Goal: Check status

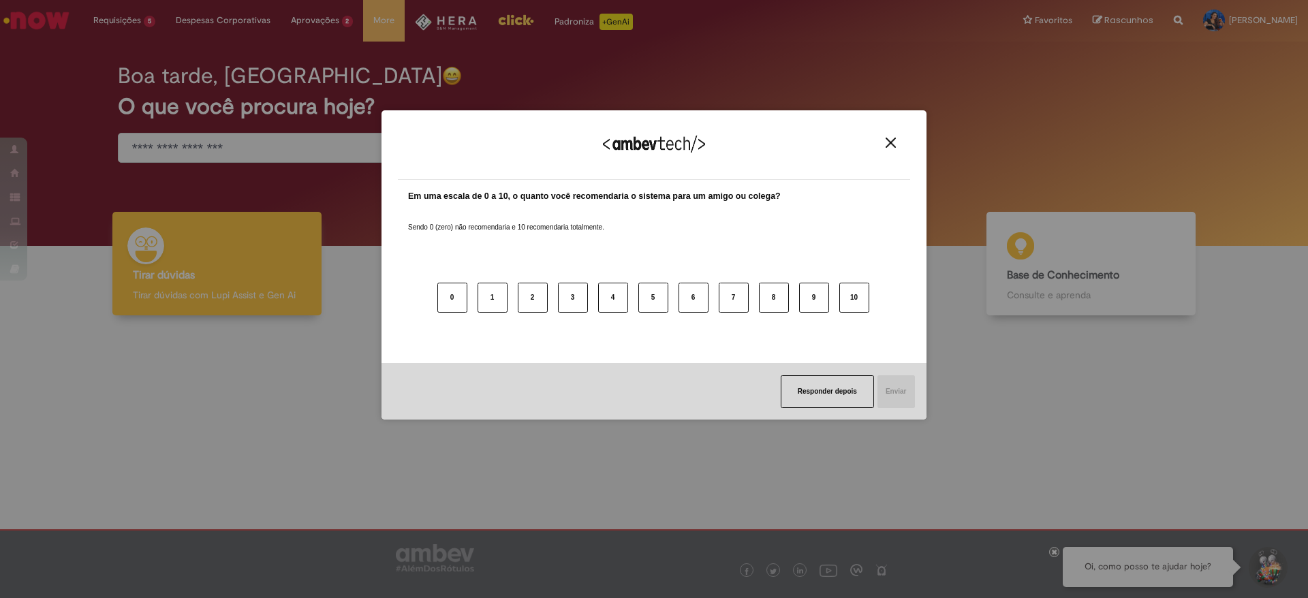
click at [889, 144] on img "Close" at bounding box center [891, 143] width 10 height 10
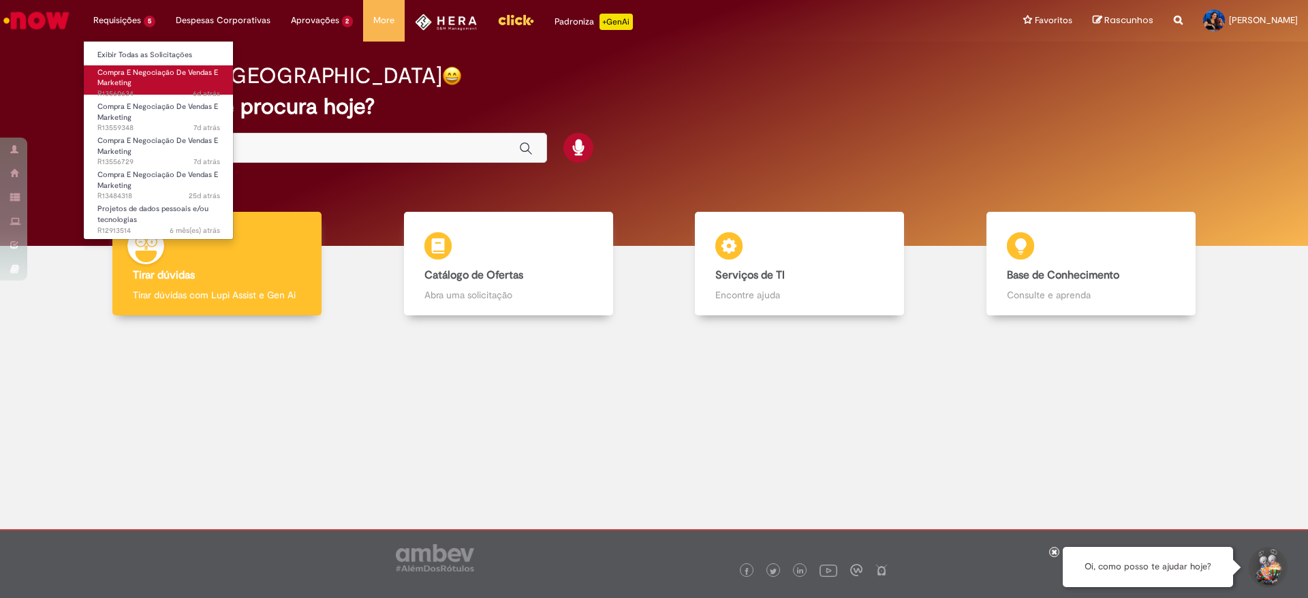
click at [171, 78] on link "Compra E Negociação De Vendas E Marketing 6d atrás 6 dias atrás R13560634" at bounding box center [159, 79] width 150 height 29
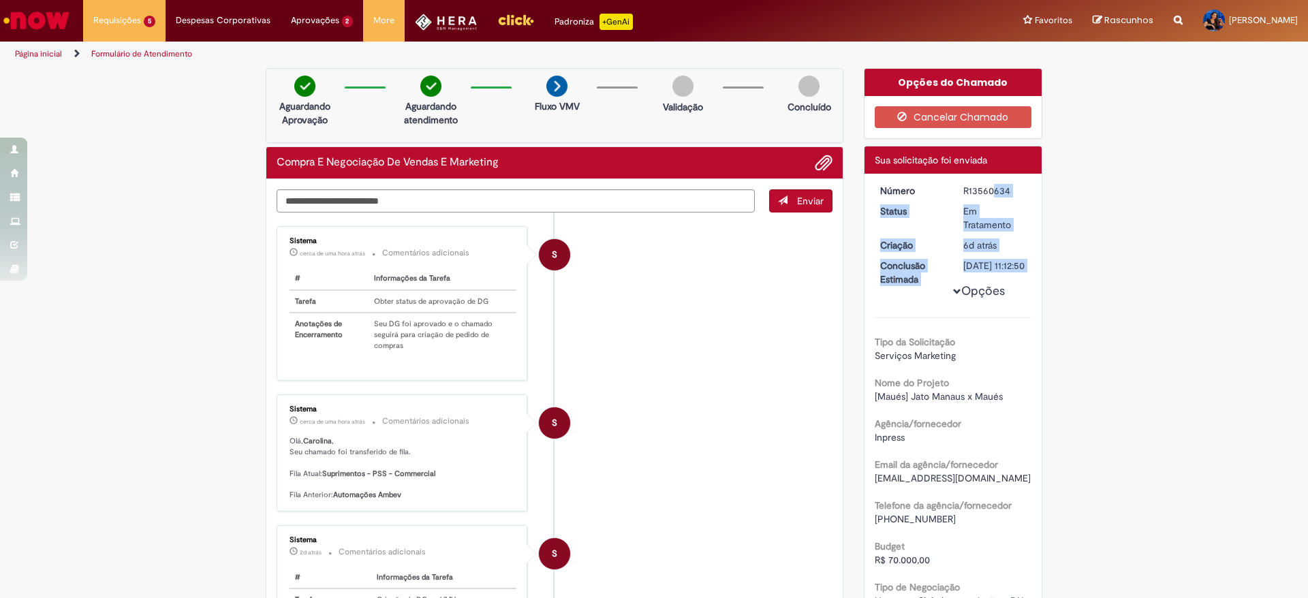
drag, startPoint x: 954, startPoint y: 190, endPoint x: 1031, endPoint y: 190, distance: 77.0
drag, startPoint x: 1004, startPoint y: 187, endPoint x: 942, endPoint y: 191, distance: 62.8
click at [942, 184] on dl "Número R13560634 Status Em Tratamento Criação 6d atrás 6 dias atrás Conclusão E…" at bounding box center [954, 184] width 168 height 0
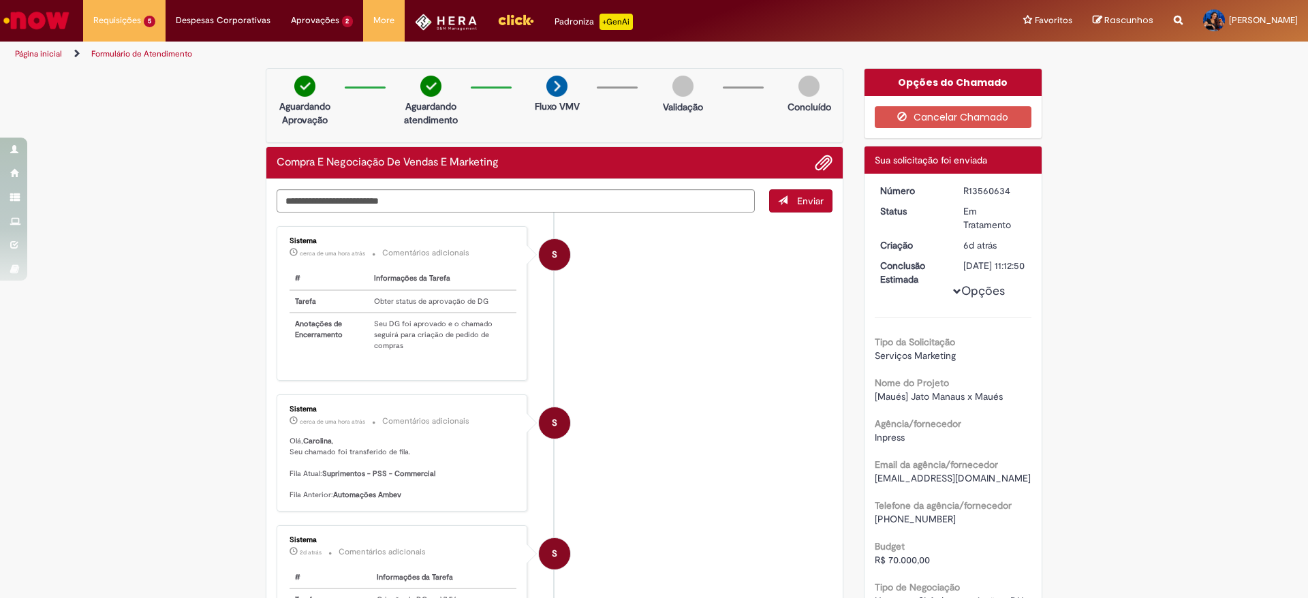
copy dl "Número R13560634"
